Goal: Navigation & Orientation: Understand site structure

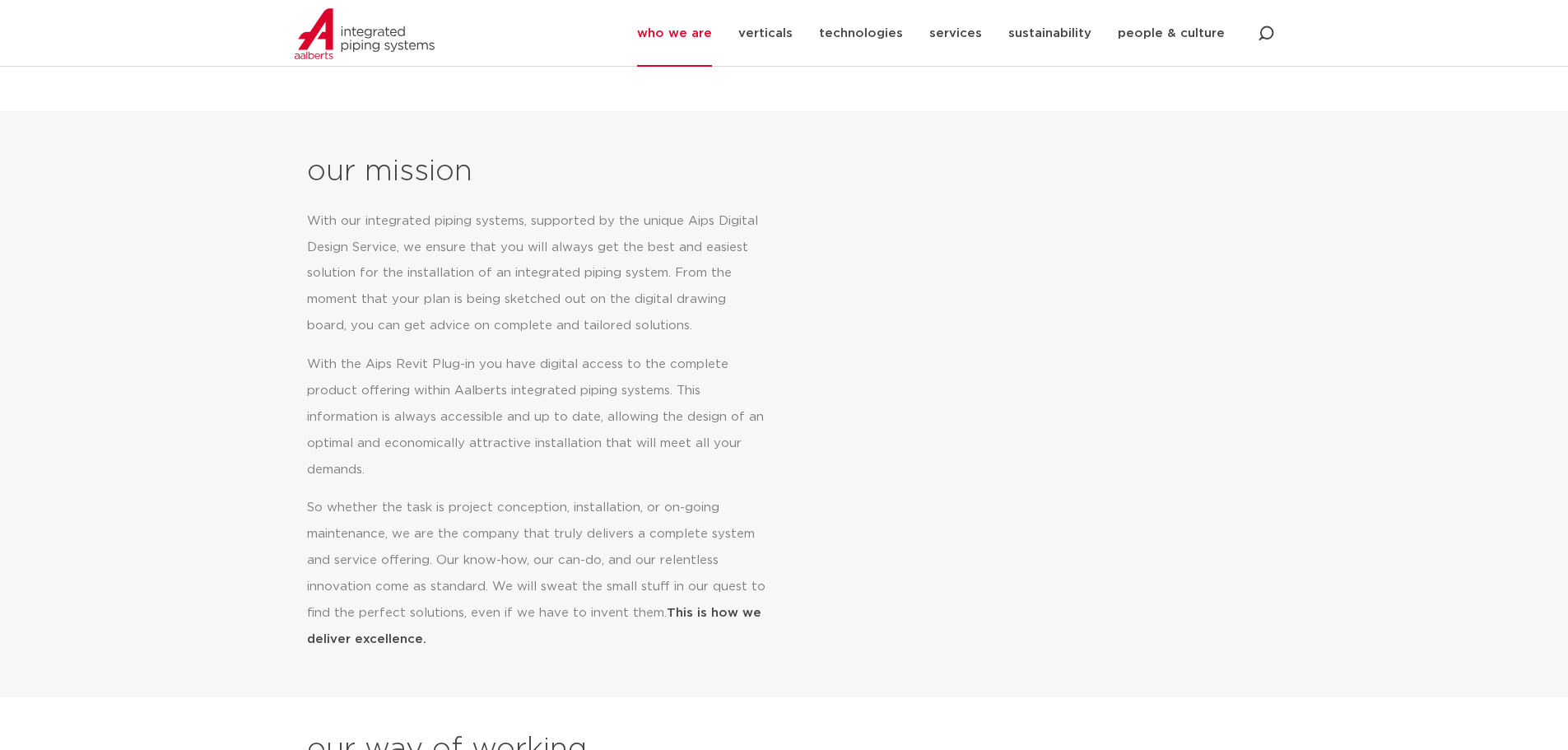
scroll to position [659, 0]
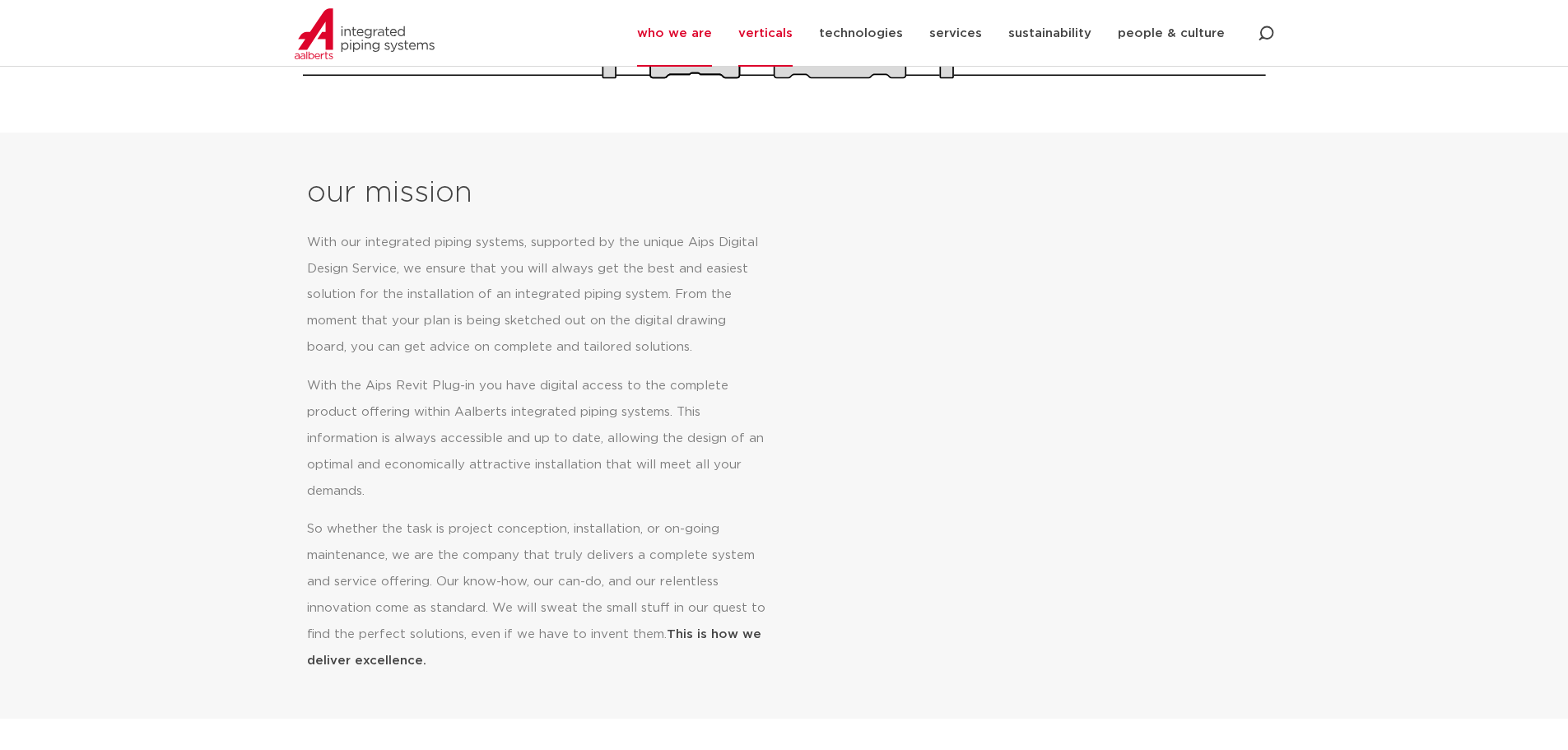
click at [755, 21] on link "verticals" at bounding box center [765, 33] width 54 height 67
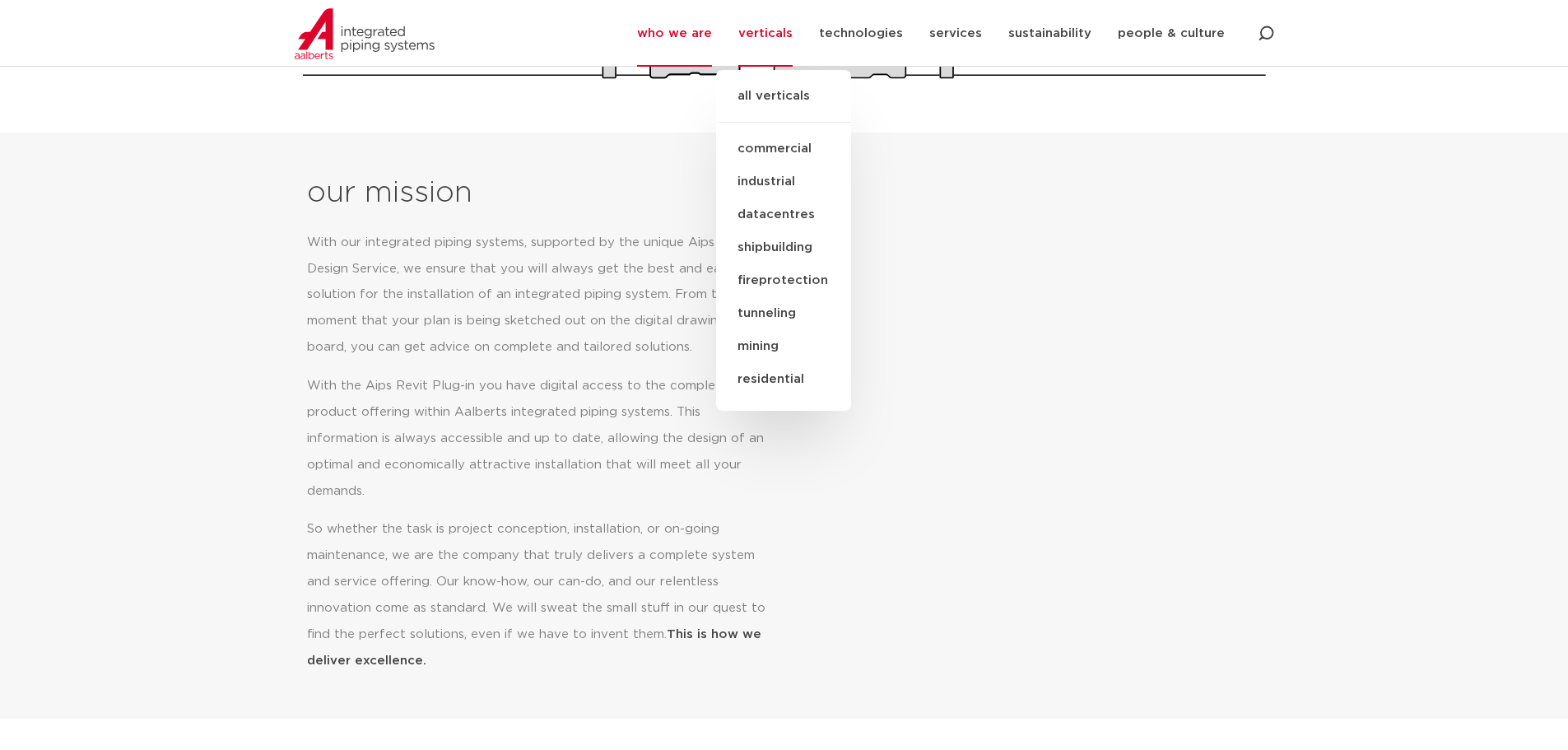
click at [770, 101] on link "all verticals" at bounding box center [784, 105] width 135 height 36
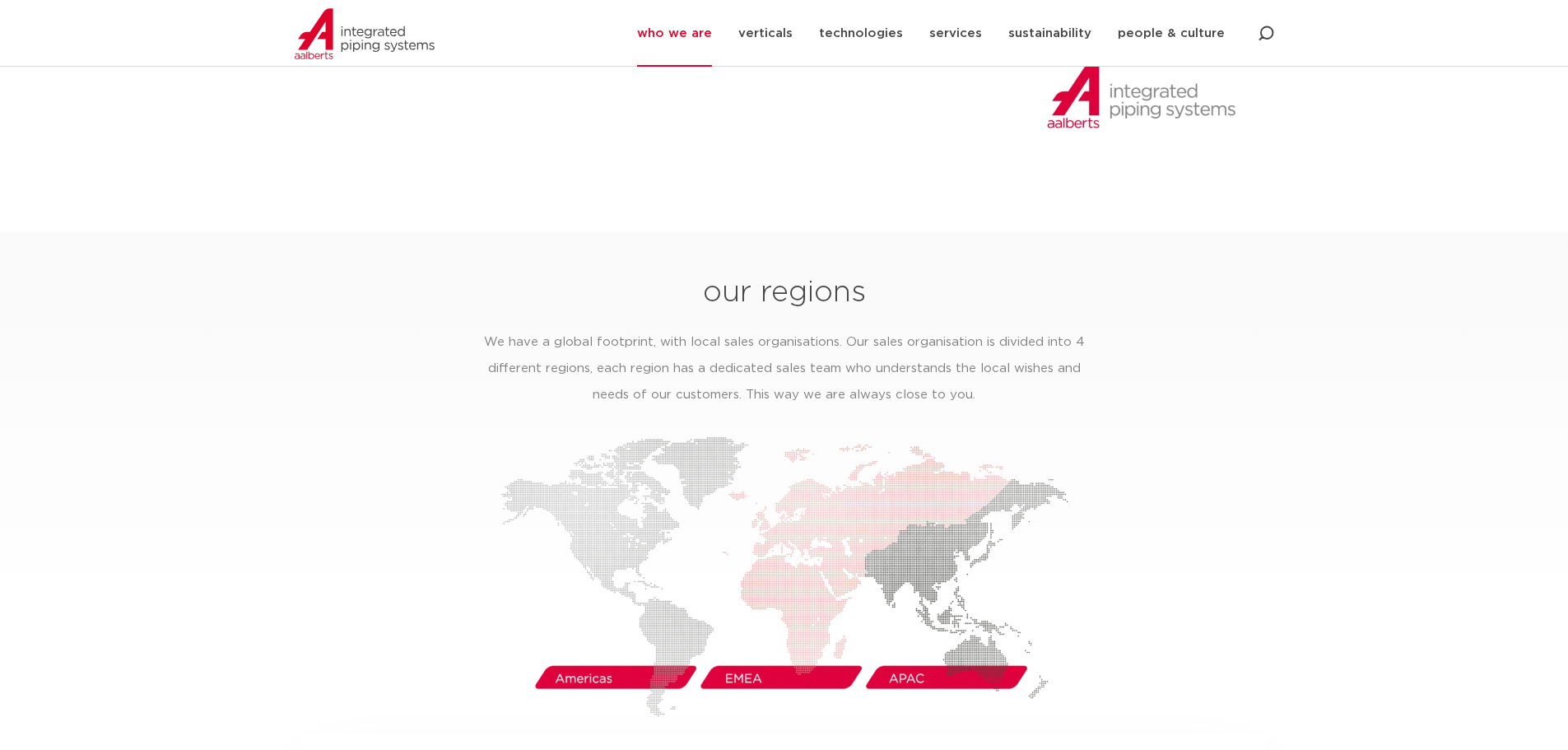
scroll to position [2471, 0]
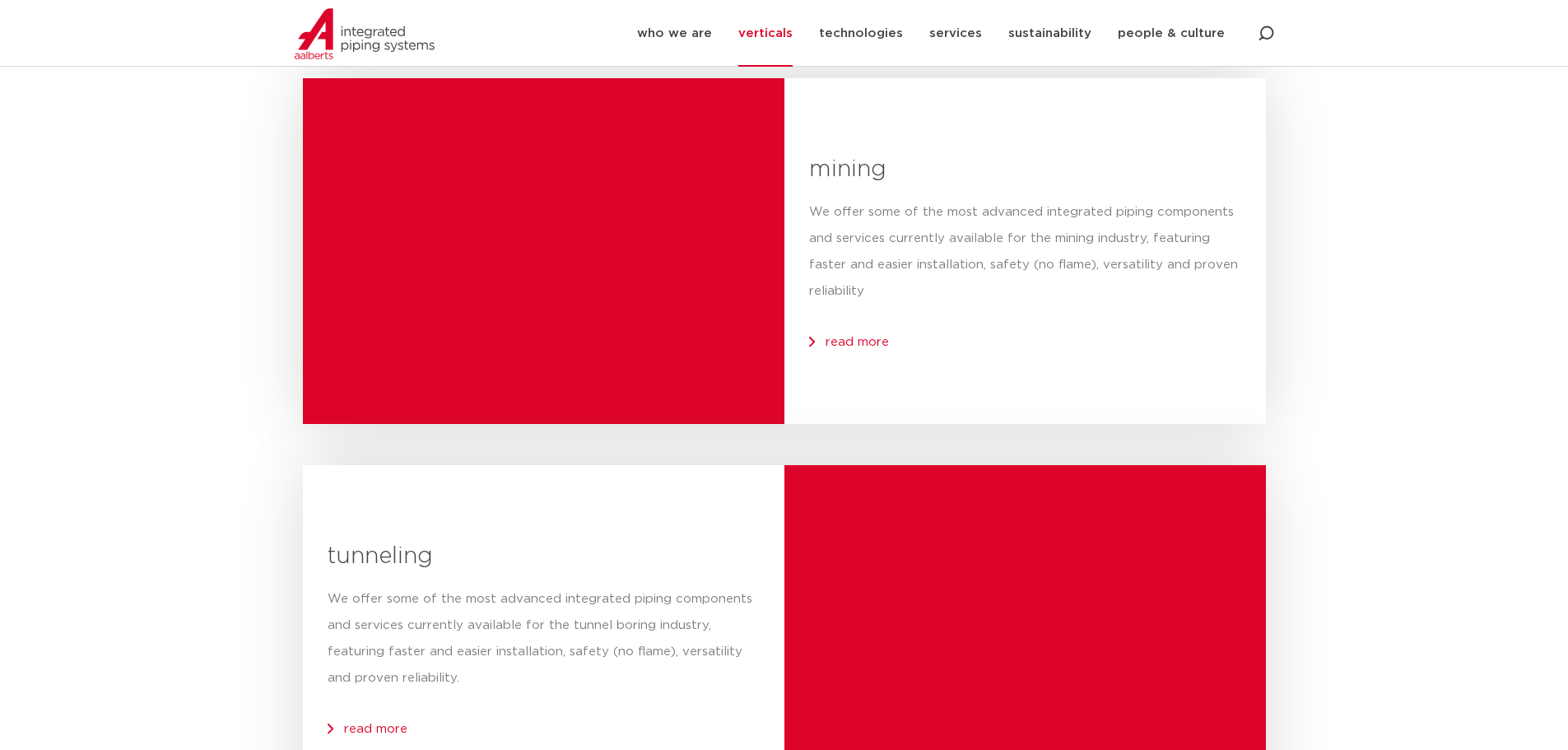
scroll to position [906, 0]
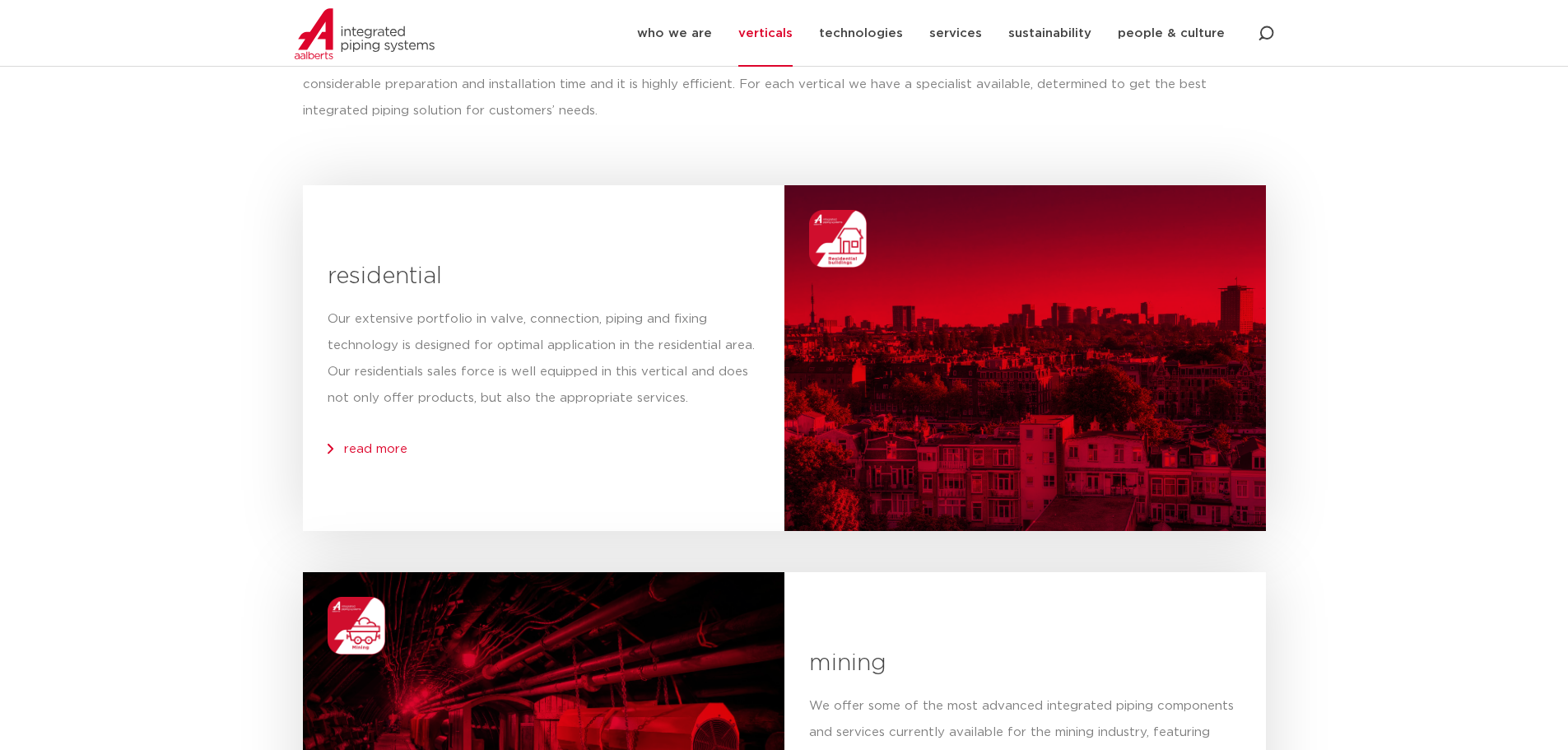
click at [788, 26] on link "verticals" at bounding box center [765, 33] width 54 height 67
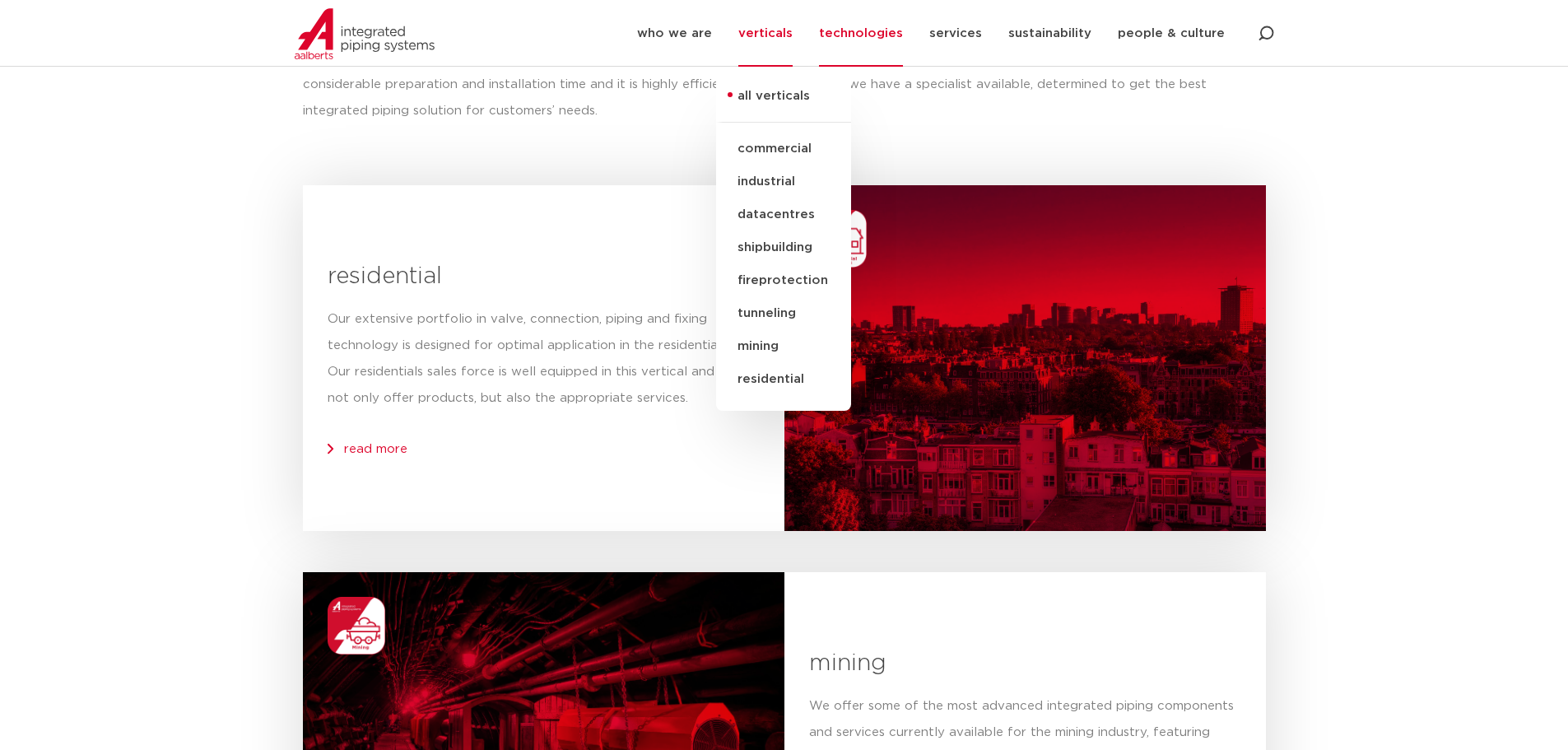
click at [890, 34] on link "technologies" at bounding box center [861, 33] width 84 height 67
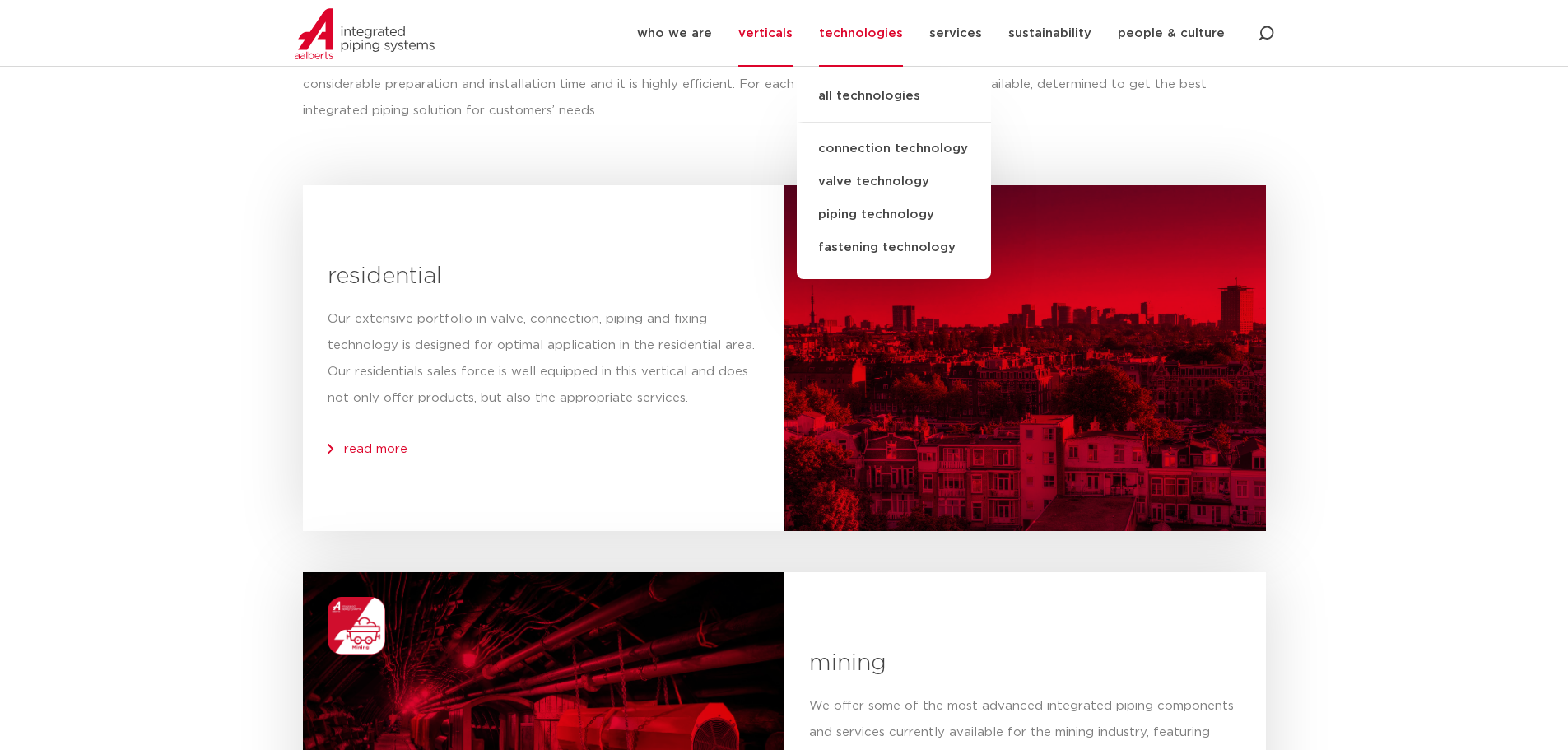
click at [861, 92] on link "all technologies" at bounding box center [895, 105] width 194 height 36
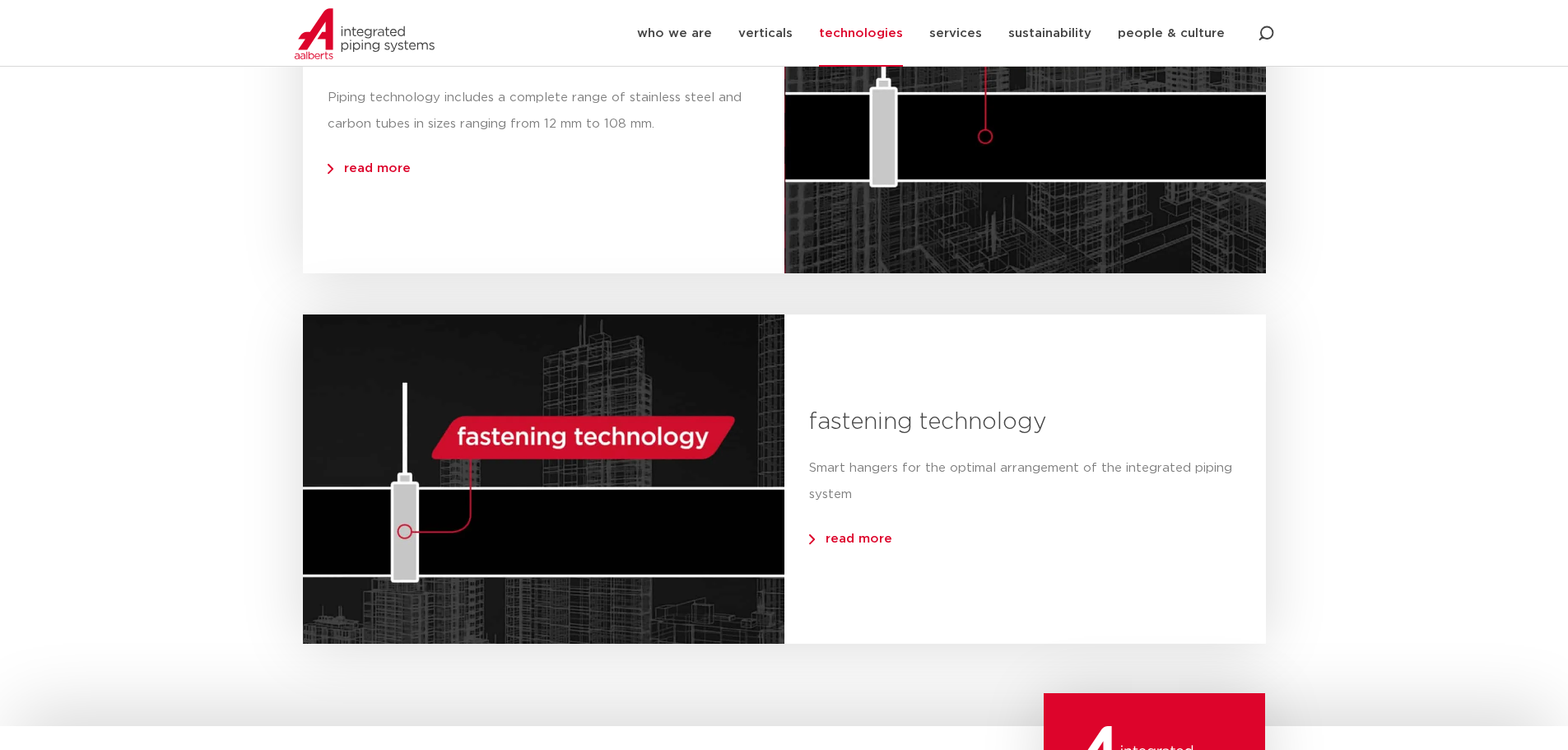
scroll to position [1400, 0]
